Goal: Navigation & Orientation: Understand site structure

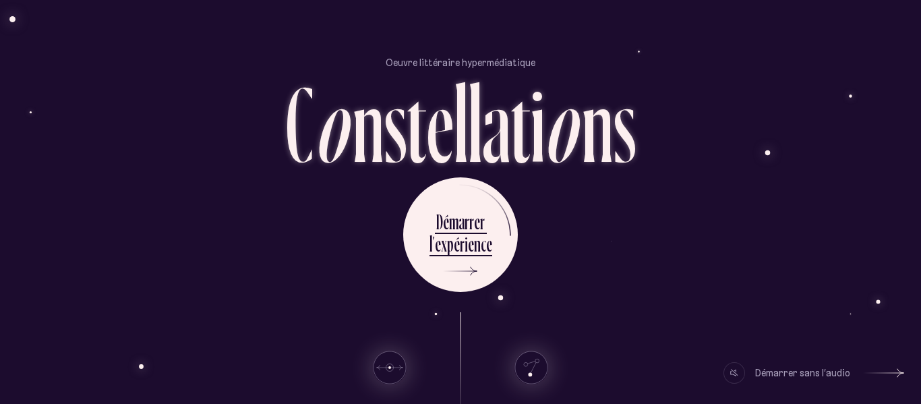
click at [738, 374] on div at bounding box center [735, 373] width 22 height 22
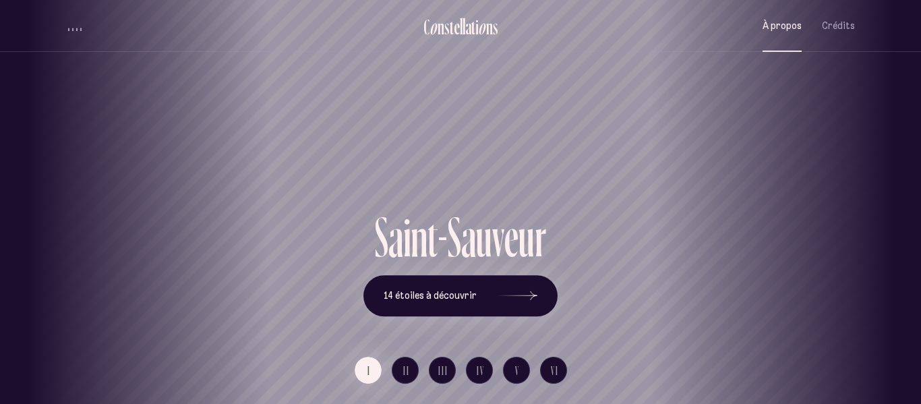
click at [777, 28] on span "À propos" at bounding box center [782, 25] width 39 height 11
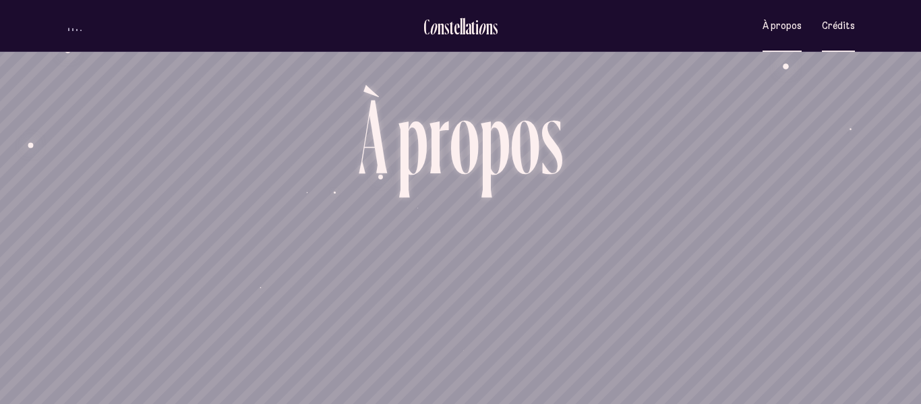
click at [835, 28] on span "Crédits" at bounding box center [838, 25] width 33 height 11
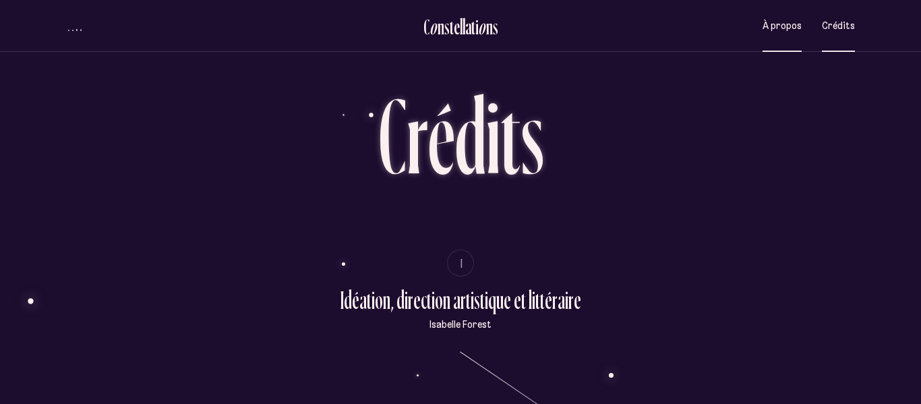
click at [778, 26] on span "À propos" at bounding box center [782, 25] width 39 height 11
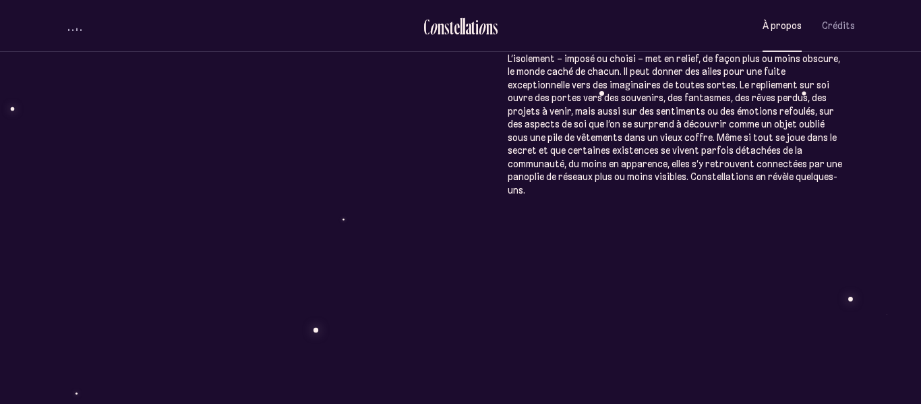
scroll to position [805, 0]
